Goal: Task Accomplishment & Management: Use online tool/utility

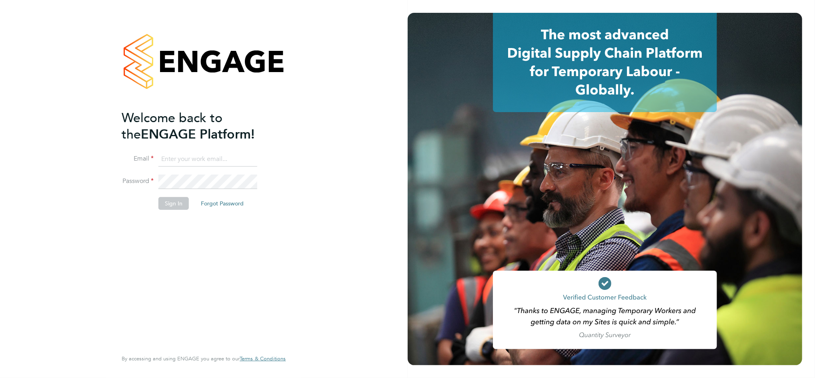
type input "daniel.bassett@thornbaker.co.uk"
click at [165, 208] on button "Sign In" at bounding box center [173, 203] width 30 height 13
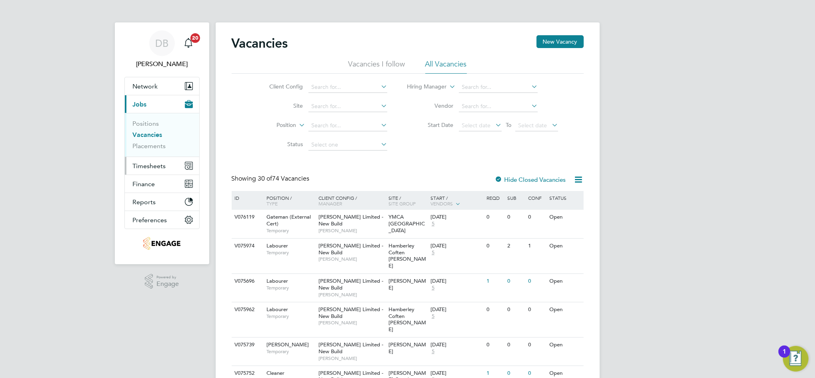
click at [154, 163] on span "Timesheets" at bounding box center [149, 166] width 33 height 8
click at [154, 168] on span "Timesheets" at bounding box center [149, 166] width 33 height 8
click at [154, 166] on span "Timesheets" at bounding box center [149, 166] width 33 height 8
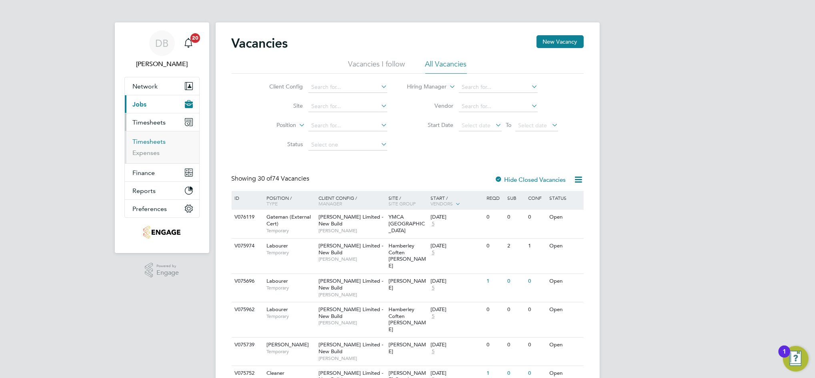
click at [161, 142] on link "Timesheets" at bounding box center [149, 142] width 33 height 8
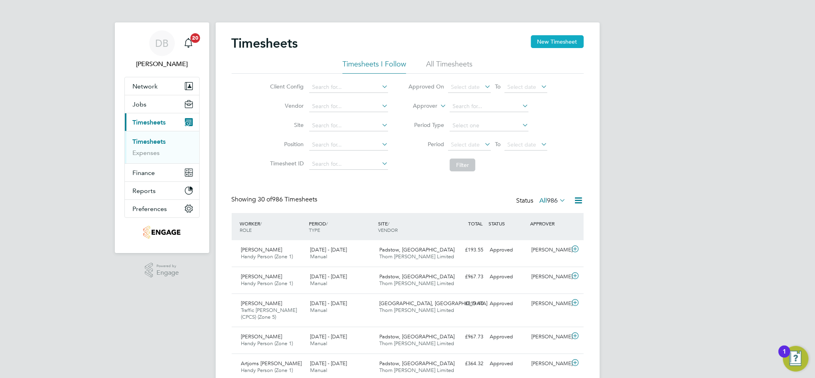
click at [569, 42] on button "New Timesheet" at bounding box center [557, 41] width 53 height 13
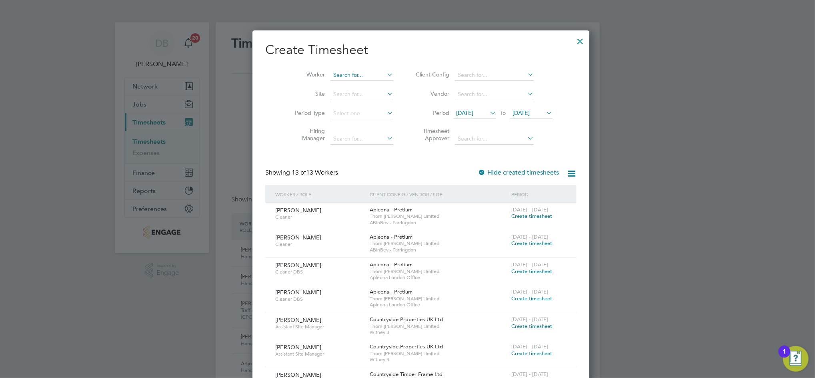
click at [336, 76] on input at bounding box center [361, 75] width 63 height 11
type input "[PERSON_NAME]"
click at [368, 87] on b "Millington" at bounding box center [381, 85] width 27 height 7
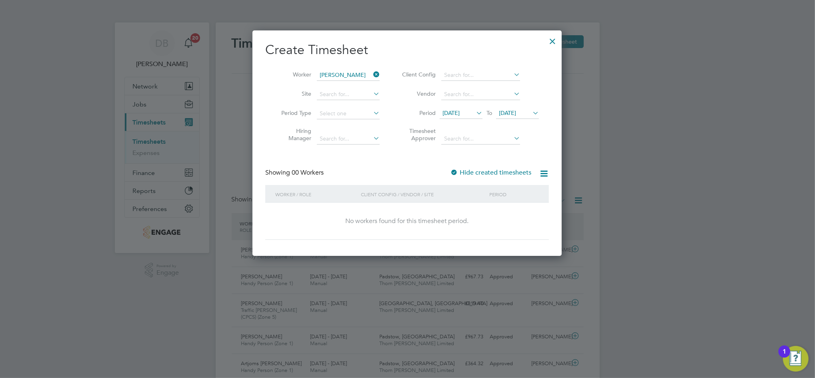
click at [516, 113] on span "[DATE]" at bounding box center [507, 112] width 17 height 7
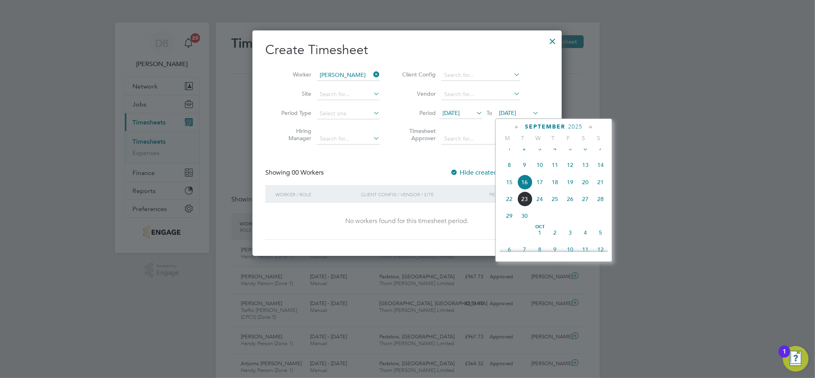
click at [588, 188] on span "20" at bounding box center [585, 181] width 15 height 15
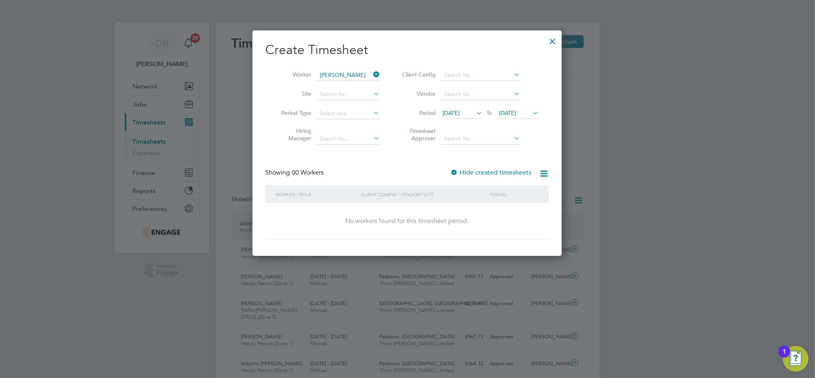
click at [550, 45] on div at bounding box center [552, 39] width 14 height 14
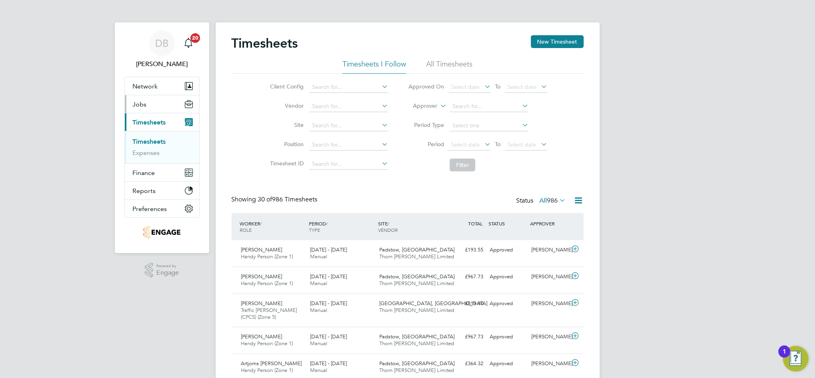
click at [143, 103] on span "Jobs" at bounding box center [140, 104] width 14 height 8
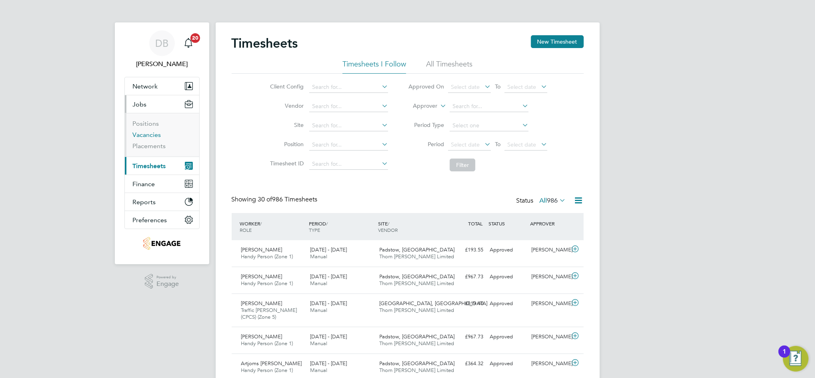
click at [152, 134] on link "Vacancies" at bounding box center [147, 135] width 28 height 8
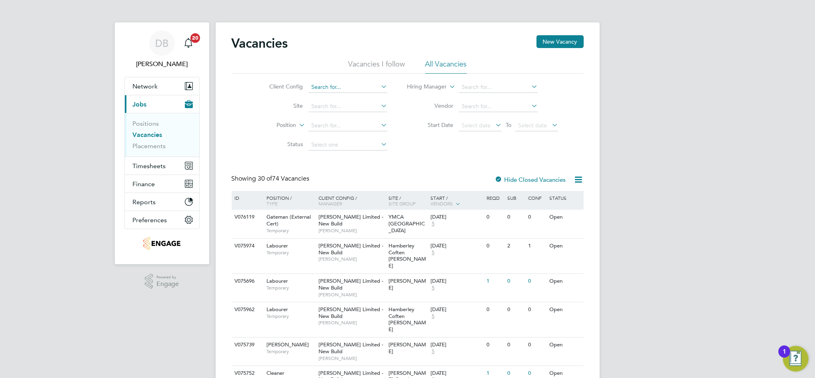
click at [320, 87] on input at bounding box center [347, 87] width 79 height 11
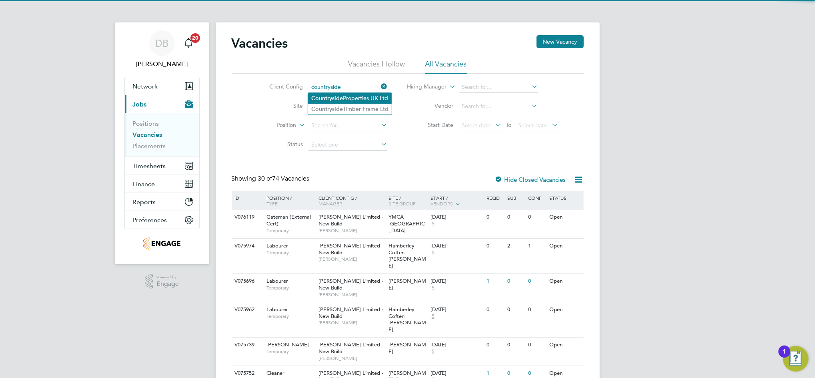
type input "Countryside Properties UK Ltd"
